Goal: Navigation & Orientation: Find specific page/section

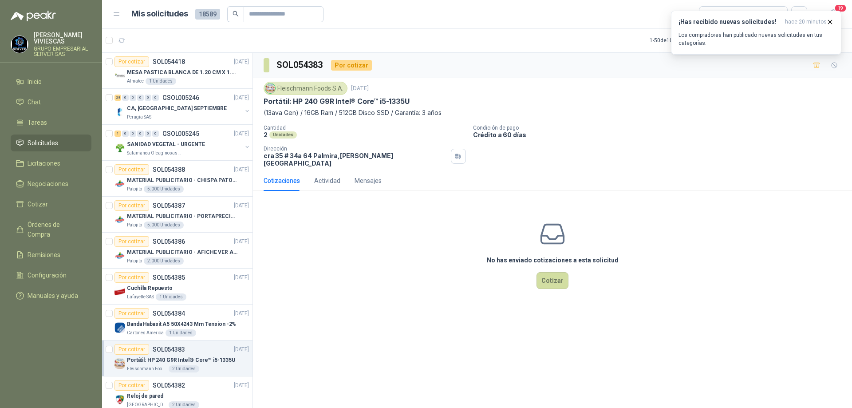
scroll to position [222, 0]
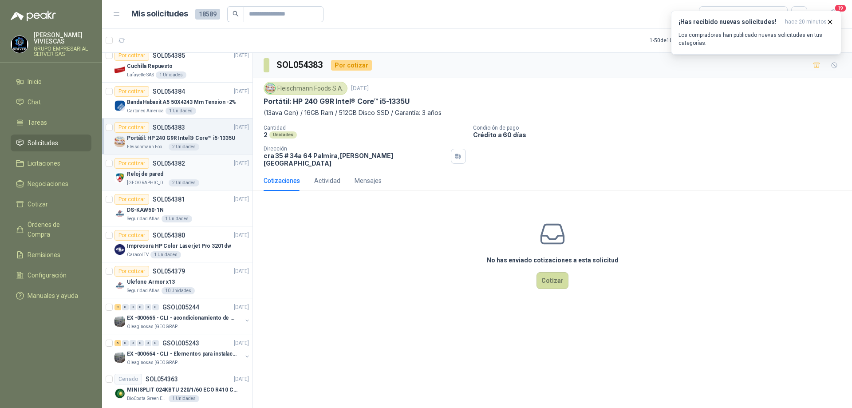
click at [146, 178] on div "Reloj de pared" at bounding box center [188, 174] width 122 height 11
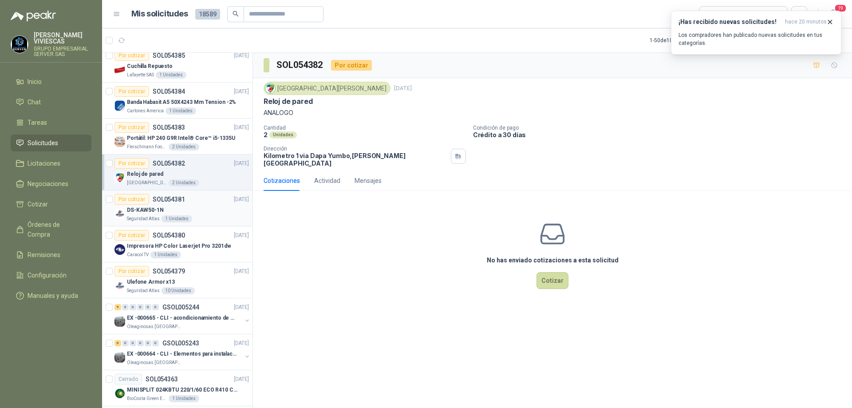
click at [218, 211] on div "DS-KAW50-1N" at bounding box center [188, 210] width 122 height 11
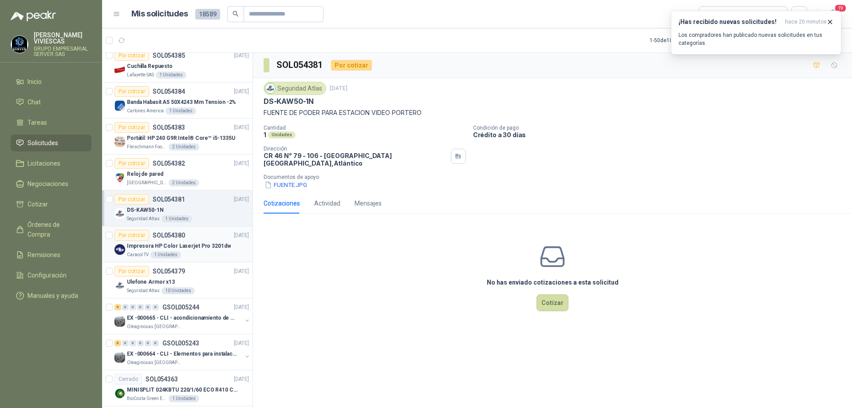
click at [234, 248] on div "Impresora HP Color Laserjet Pro 3201dw" at bounding box center [188, 246] width 122 height 11
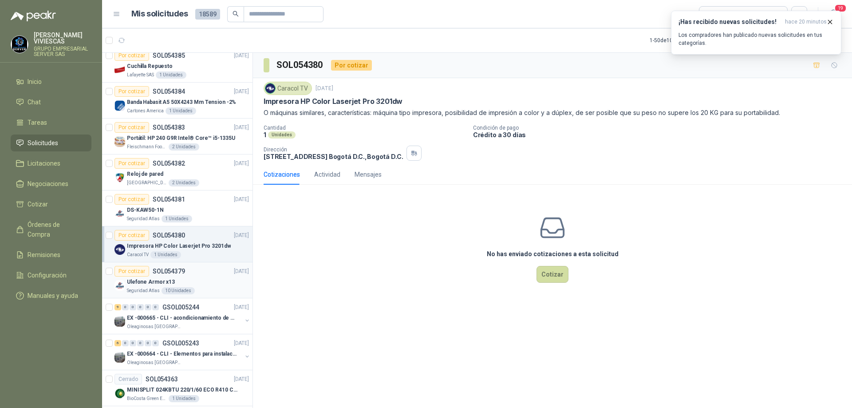
click at [222, 281] on div "Ulefone Armor x13" at bounding box center [188, 281] width 122 height 11
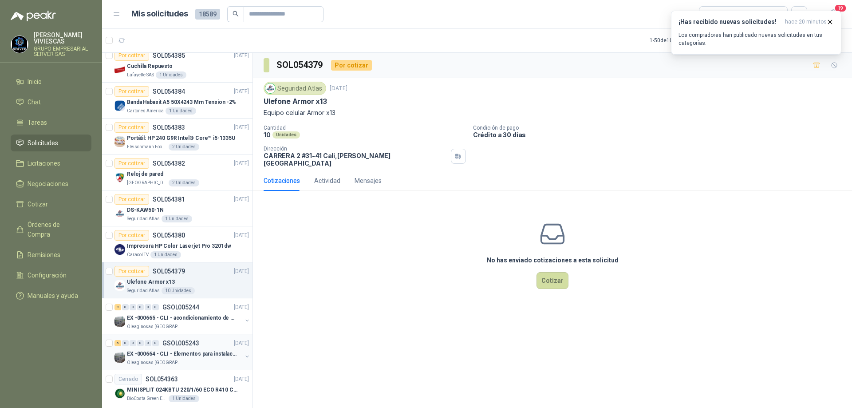
scroll to position [311, 0]
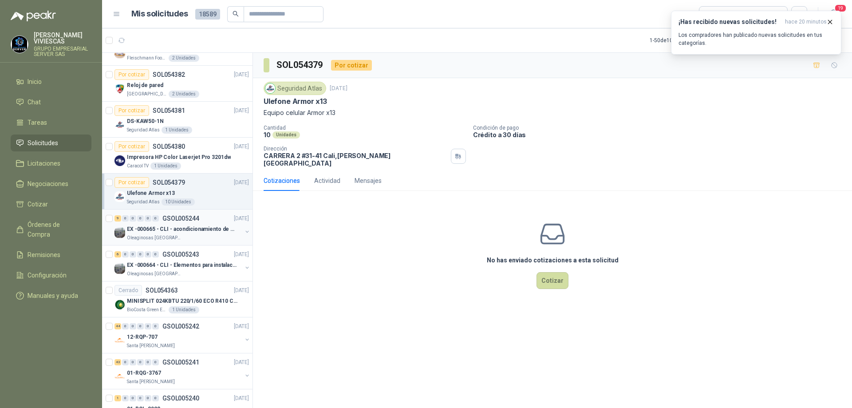
click at [205, 239] on div "Oleaginosas [GEOGRAPHIC_DATA][PERSON_NAME]" at bounding box center [184, 237] width 115 height 7
